Goal: Register for event/course

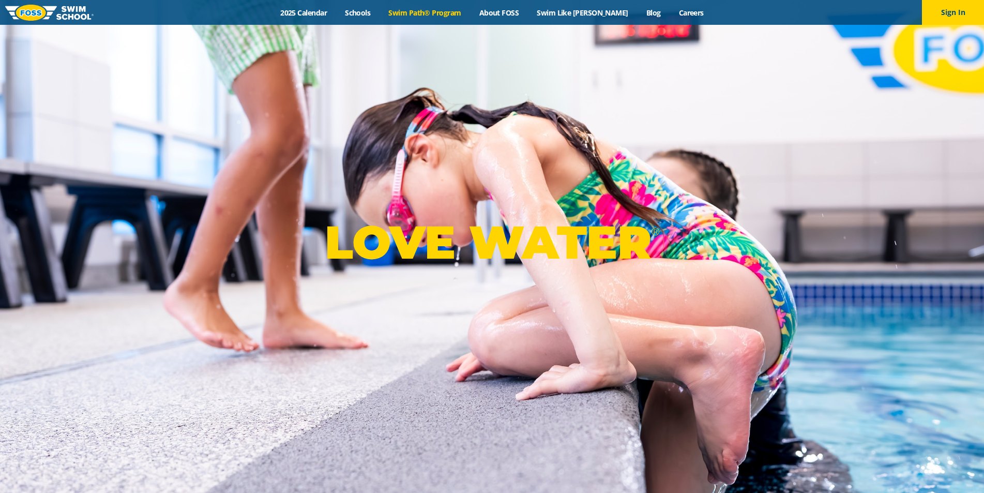
click at [452, 14] on link "Swim Path® Program" at bounding box center [425, 13] width 90 height 10
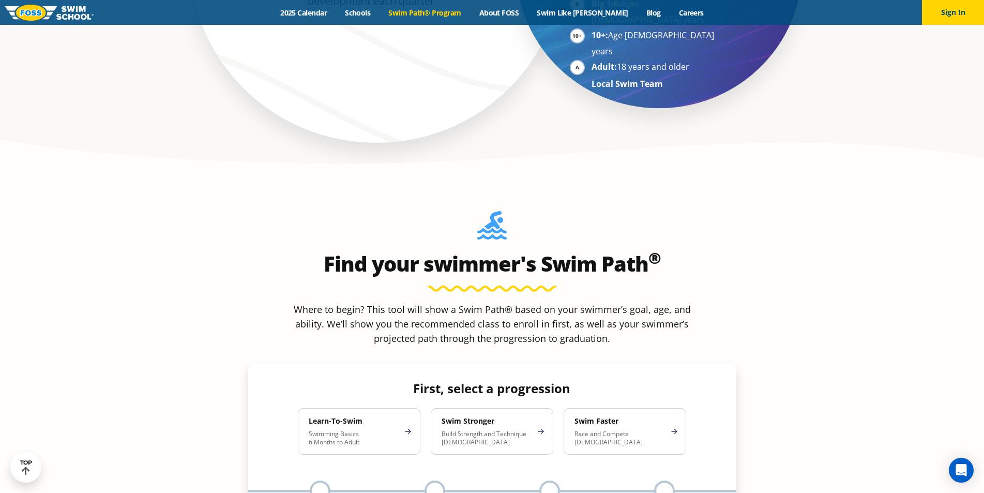
scroll to position [931, 0]
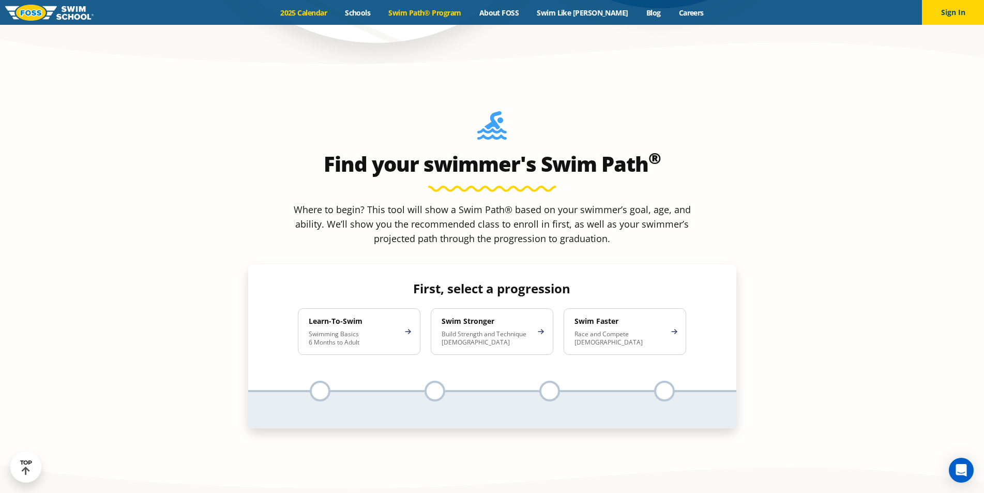
click at [336, 15] on link "2025 Calendar" at bounding box center [303, 13] width 65 height 10
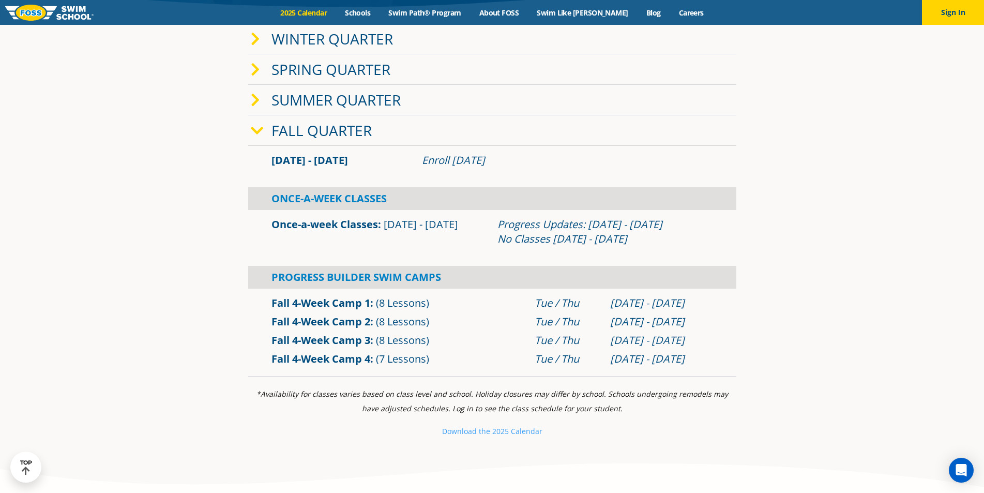
scroll to position [310, 0]
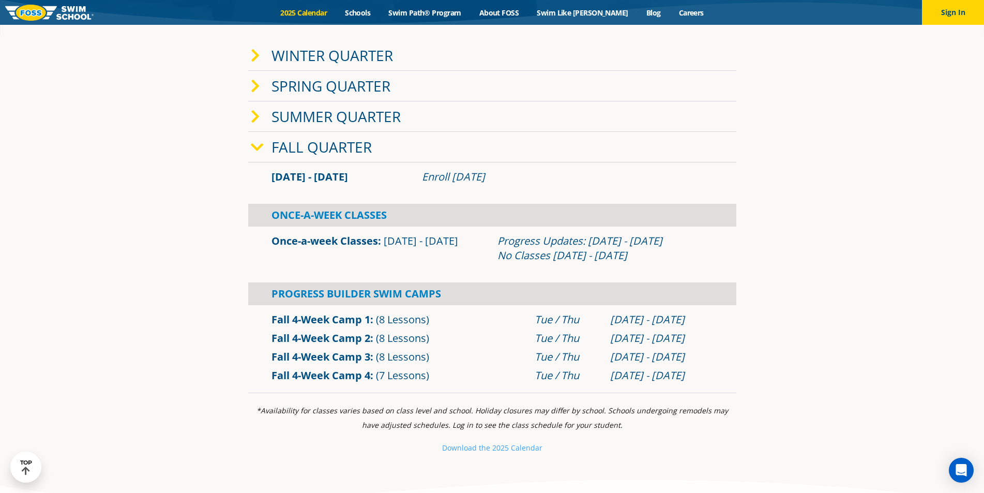
drag, startPoint x: 425, startPoint y: 178, endPoint x: 520, endPoint y: 177, distance: 94.6
click at [520, 177] on div "Enroll [DATE]" at bounding box center [567, 177] width 291 height 14
